Goal: Use online tool/utility: Utilize a website feature to perform a specific function

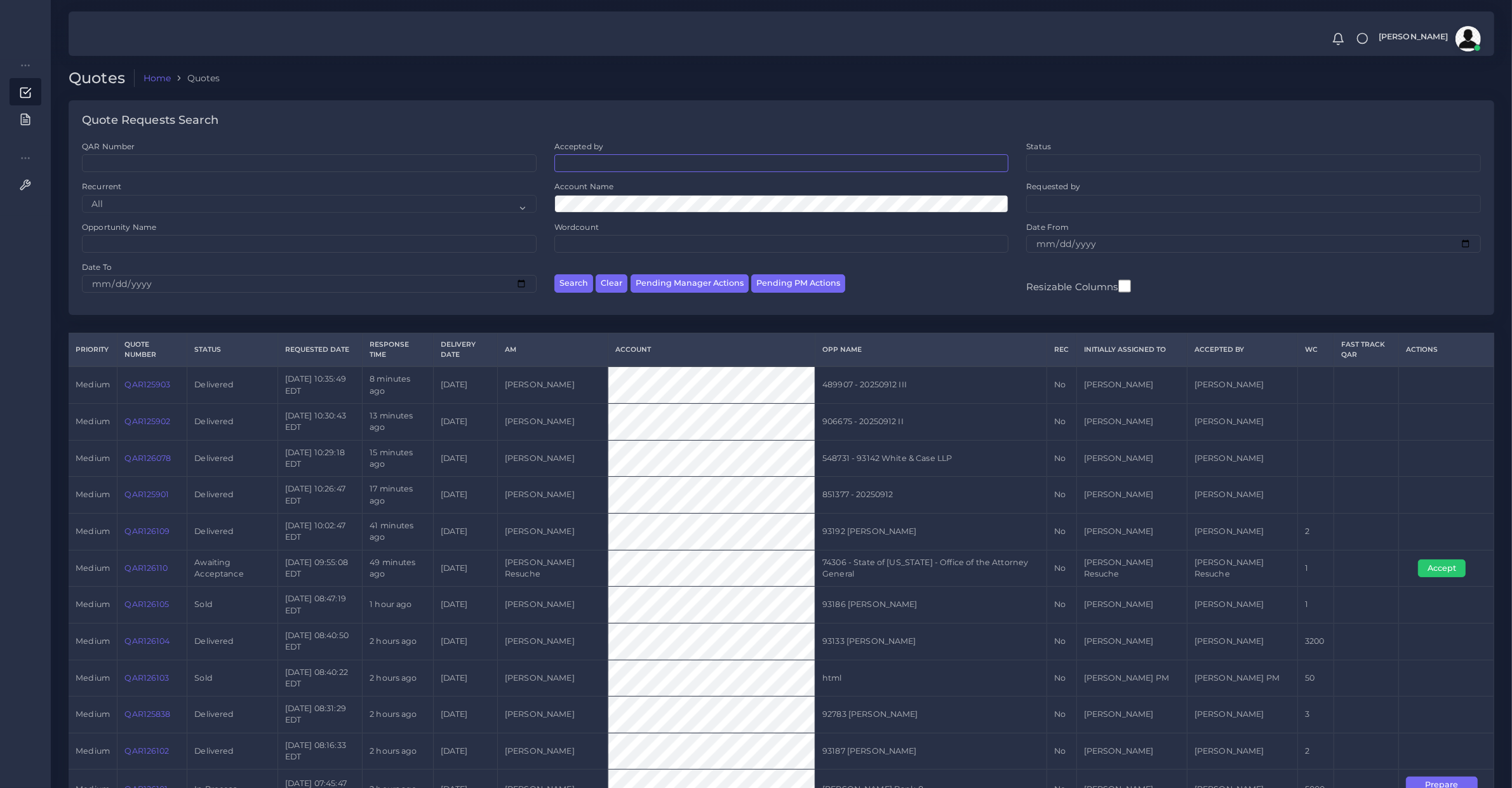
click at [609, 172] on span at bounding box center [782, 164] width 455 height 18
type input "diego"
click at [609, 167] on ul at bounding box center [782, 162] width 453 height 14
type input "leotta"
select select "ec861b7b-650a-131b-9f23-6026f33dfb44"
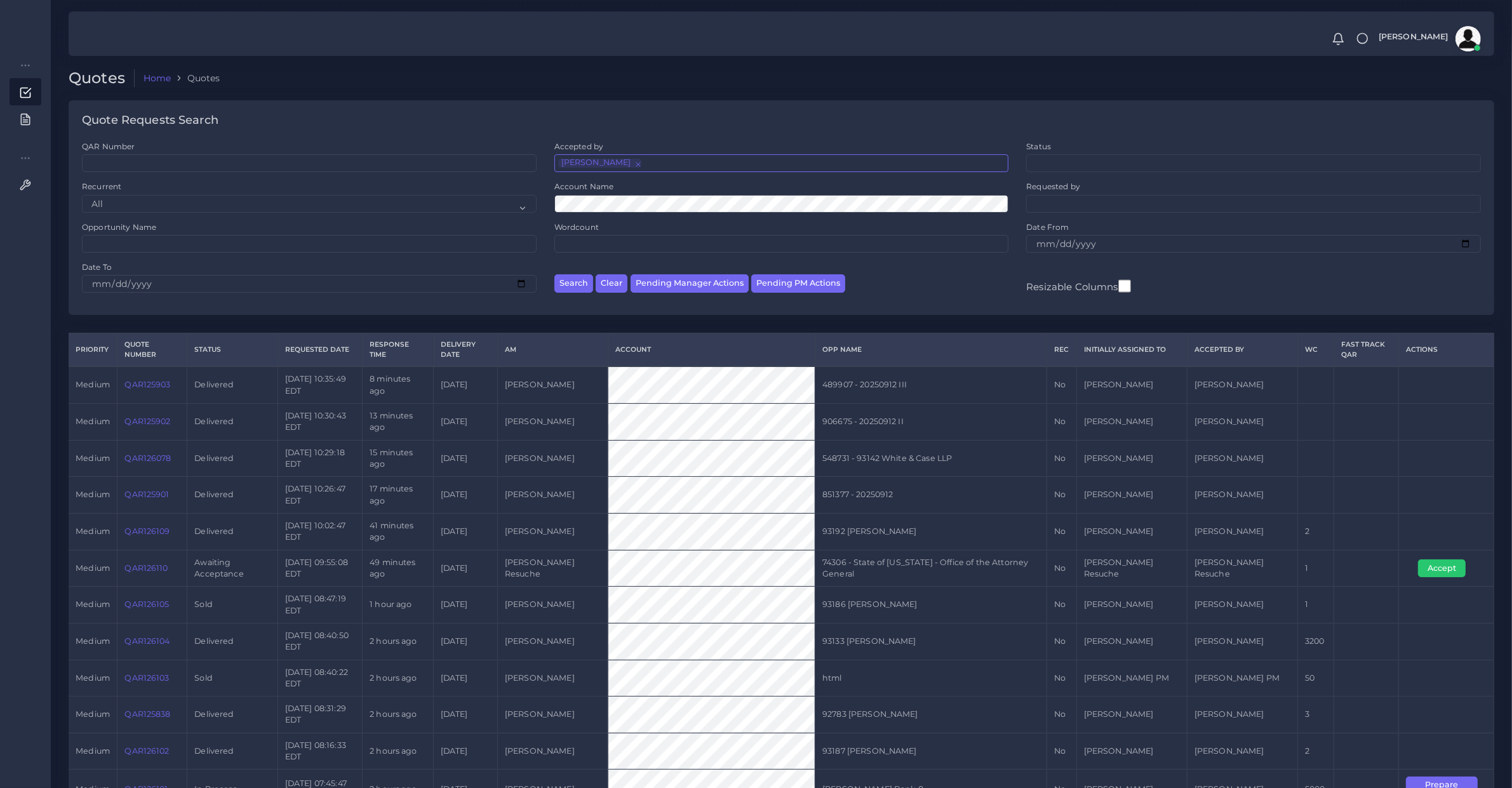
scroll to position [698, 0]
click at [584, 281] on button "Search" at bounding box center [573, 283] width 39 height 18
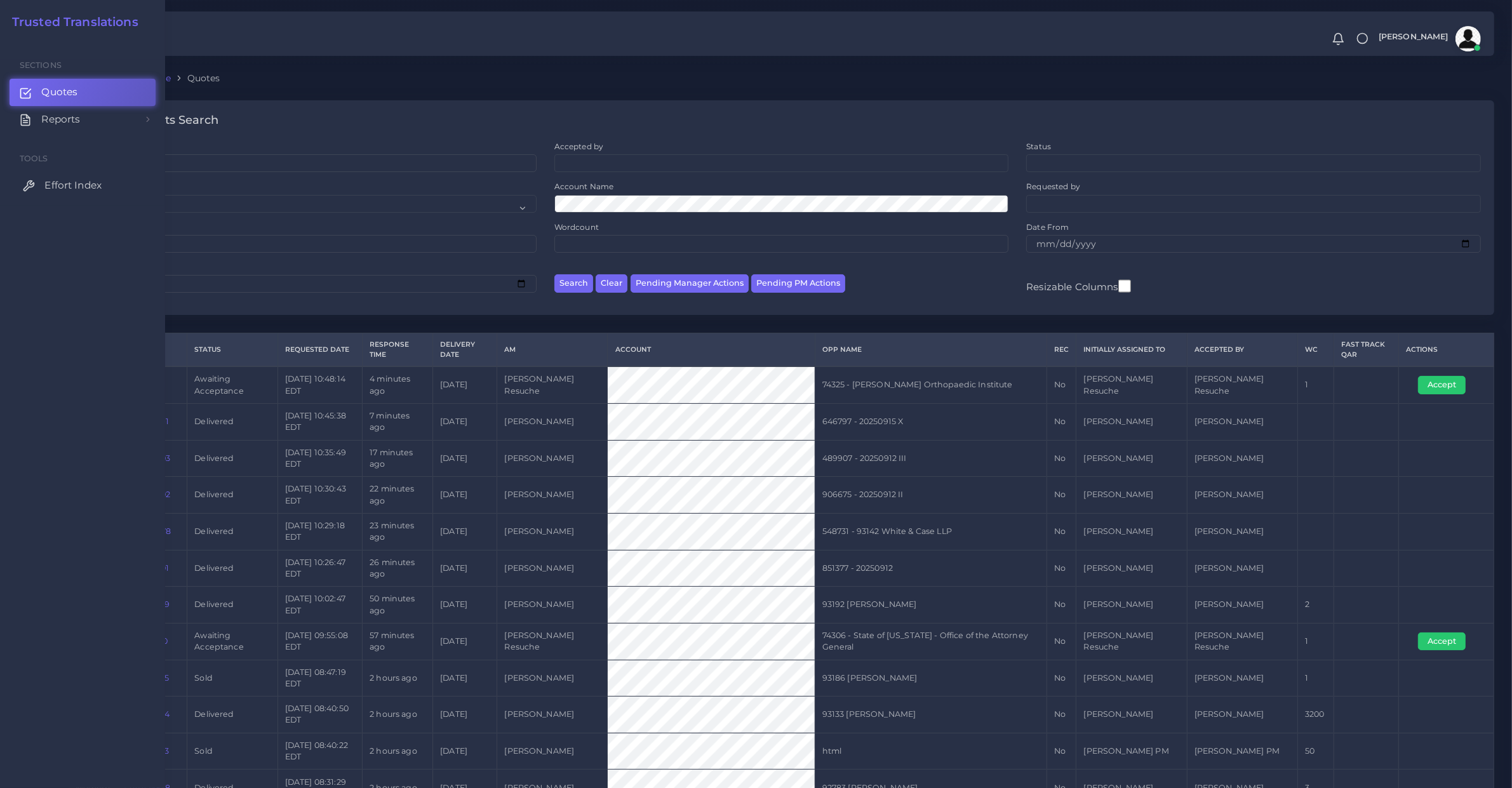
click at [64, 192] on link "Effort Index" at bounding box center [83, 186] width 146 height 26
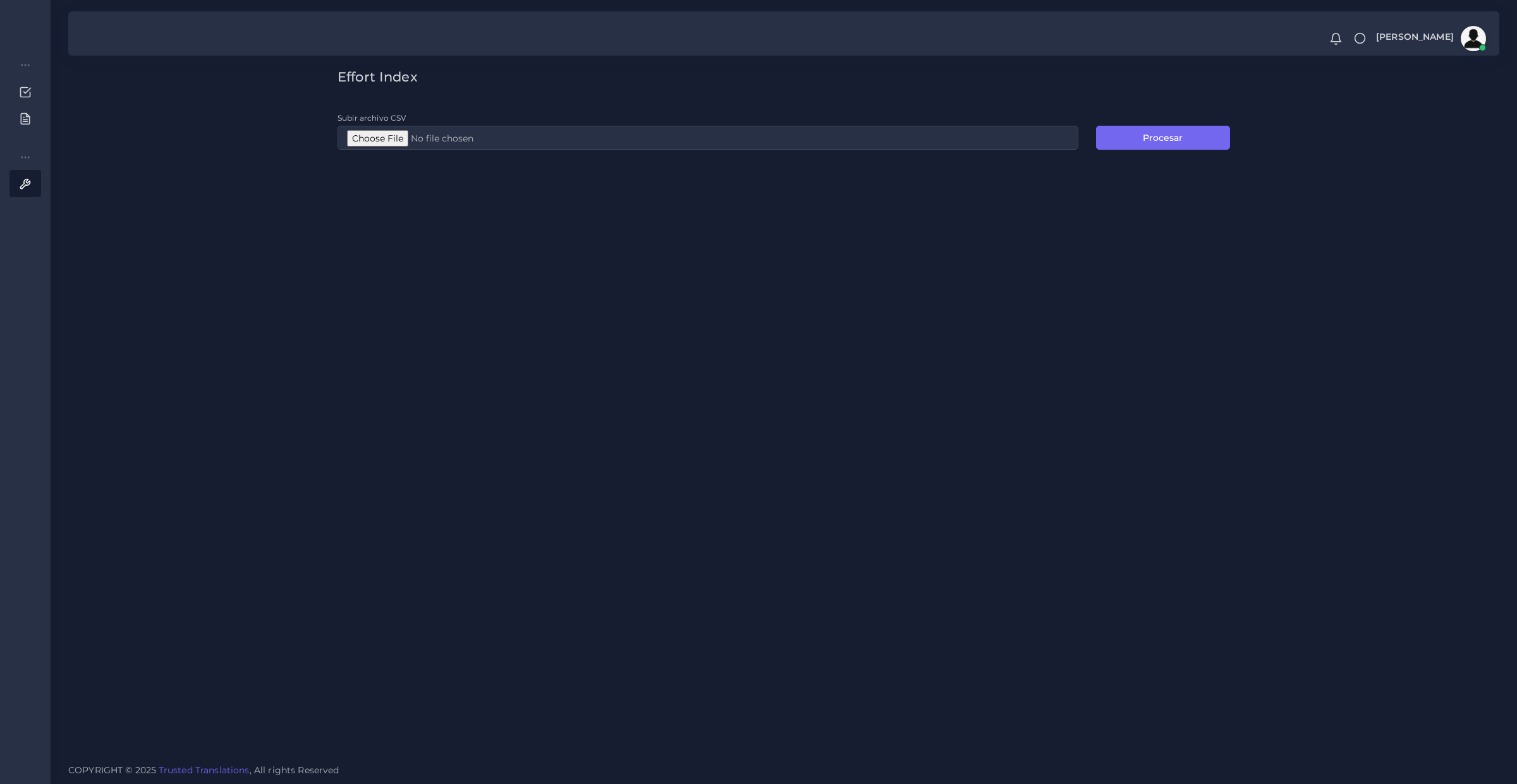
click at [730, 110] on div "Effort Index Subir archivo CSV Procesar" at bounding box center [783, 110] width 910 height 82
click at [388, 140] on input "Subir archivo CSV" at bounding box center [708, 137] width 741 height 24
type input "C:\fakepath\EI.csv"
click at [1151, 143] on button "Procesar" at bounding box center [1164, 137] width 134 height 24
